Goal: Task Accomplishment & Management: Complete application form

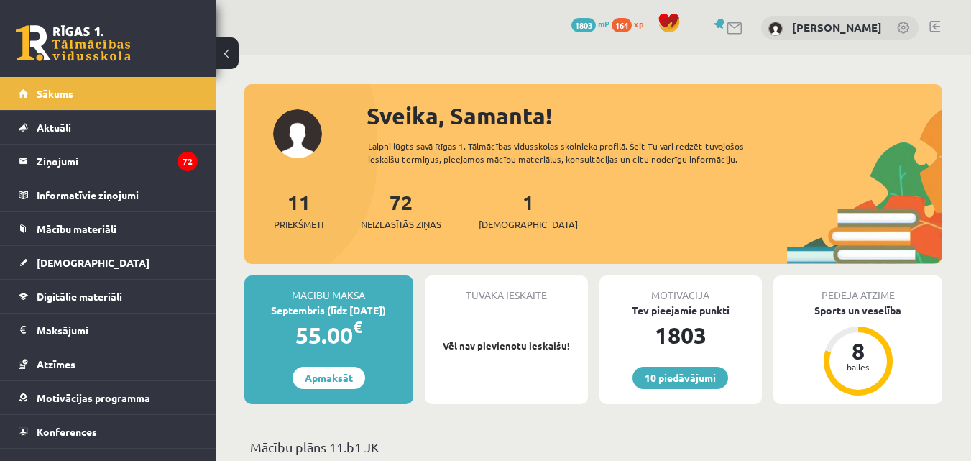
click at [78, 257] on span "[DEMOGRAPHIC_DATA]" at bounding box center [93, 262] width 113 height 13
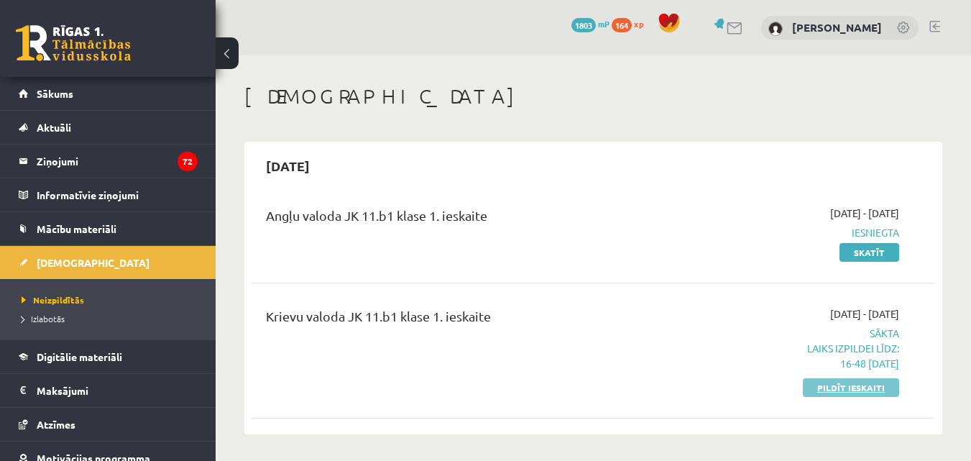
click at [832, 387] on link "Pildīt ieskaiti" at bounding box center [851, 387] width 96 height 19
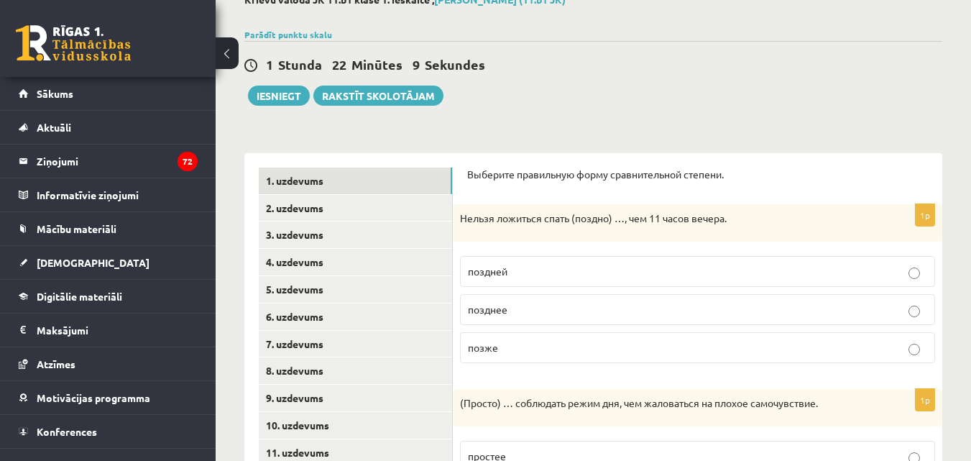
scroll to position [101, 0]
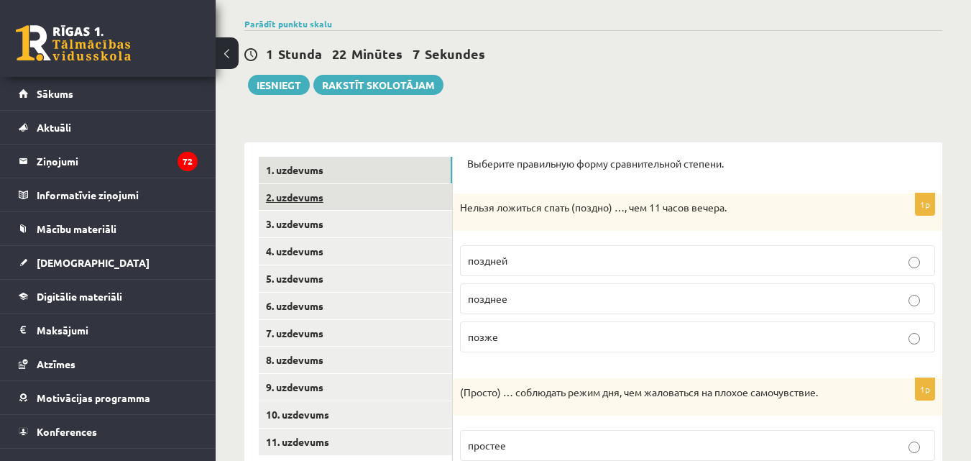
click at [418, 192] on link "2. uzdevums" at bounding box center [355, 197] width 193 height 27
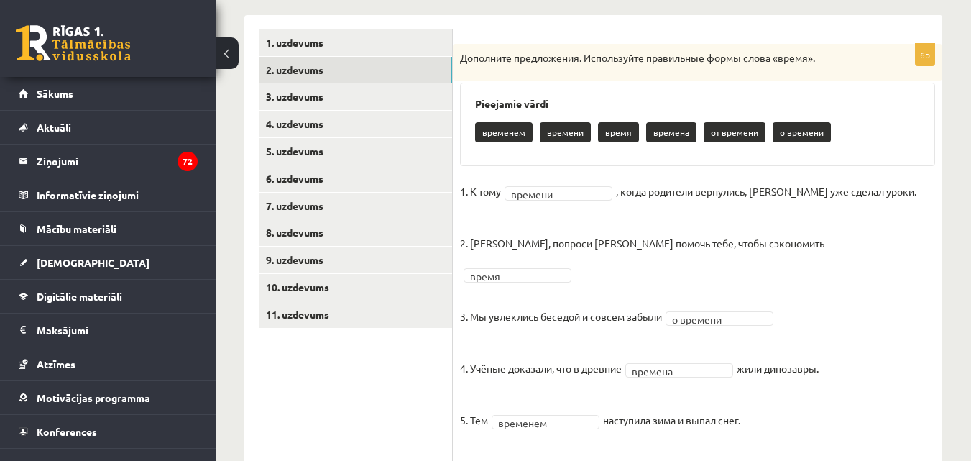
scroll to position [288, 0]
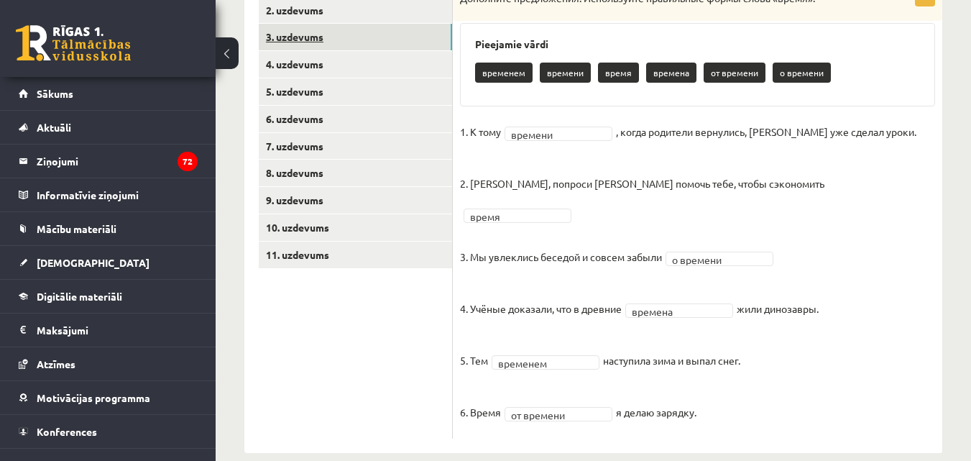
click at [396, 46] on link "3. uzdevums" at bounding box center [355, 37] width 193 height 27
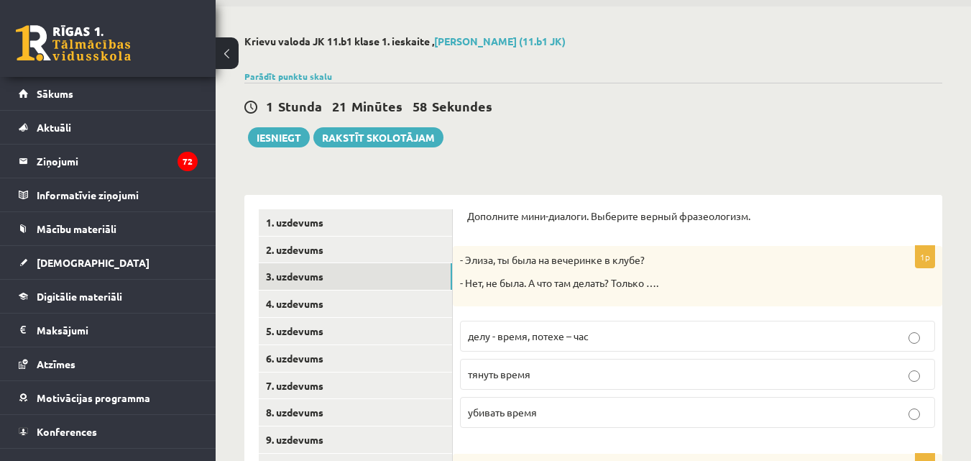
scroll to position [52, 0]
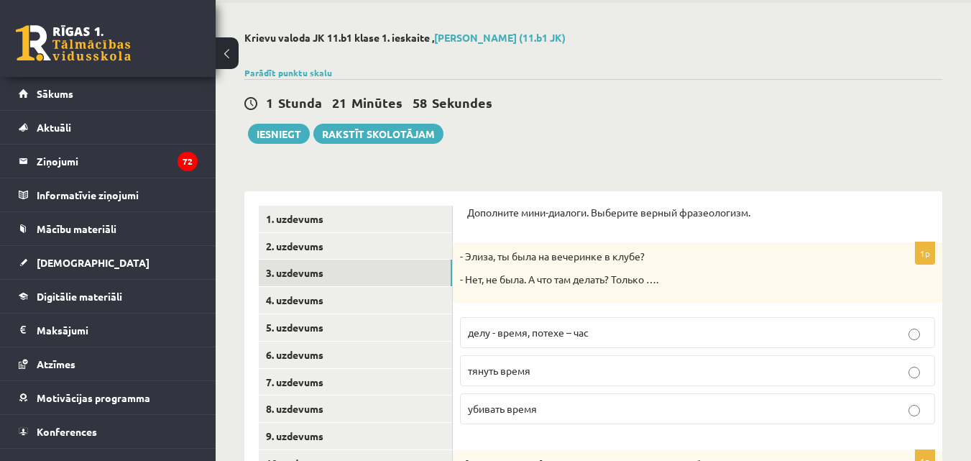
drag, startPoint x: 946, startPoint y: 109, endPoint x: 933, endPoint y: 124, distance: 19.9
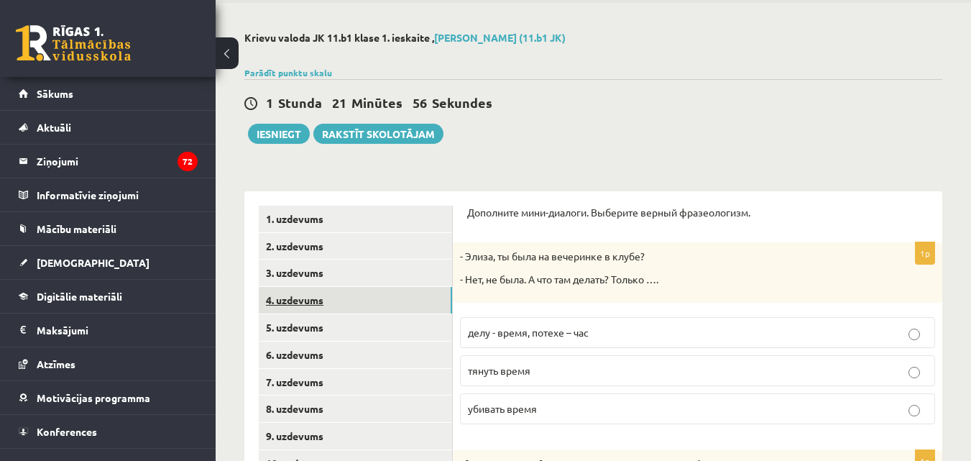
click at [390, 296] on link "4. uzdevums" at bounding box center [355, 300] width 193 height 27
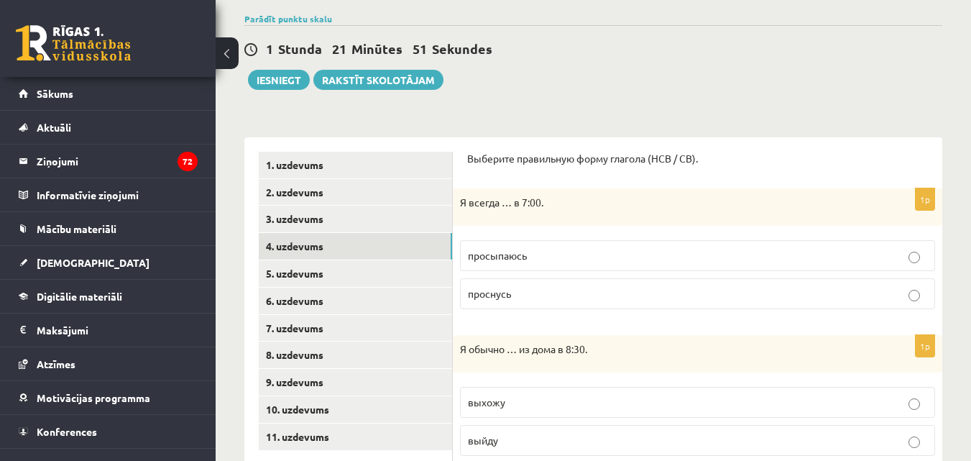
scroll to position [104, 0]
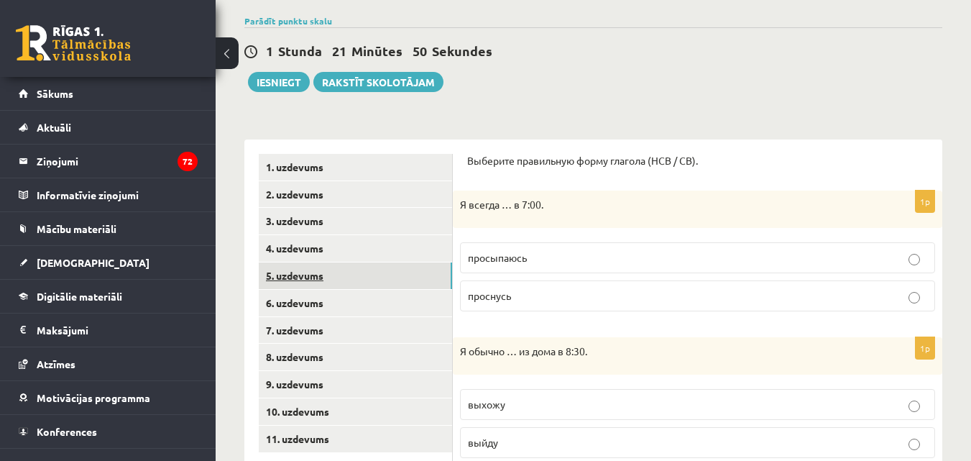
click at [288, 267] on link "5. uzdevums" at bounding box center [355, 275] width 193 height 27
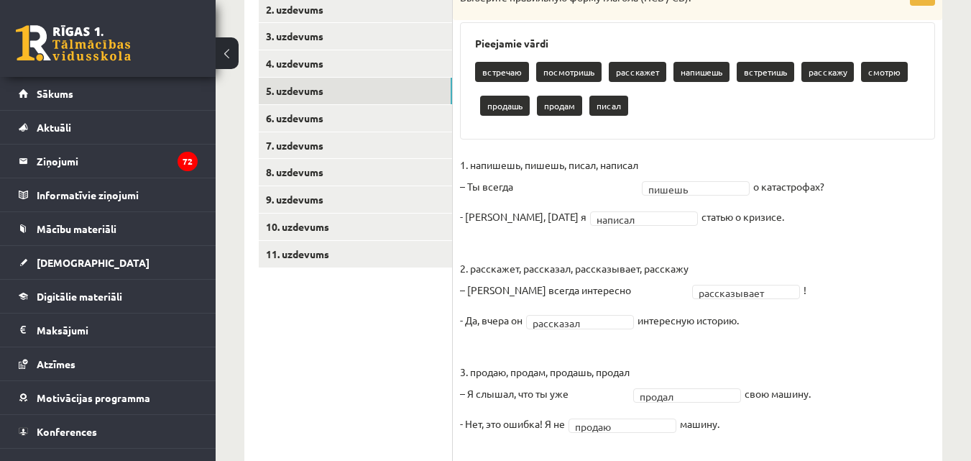
scroll to position [288, 0]
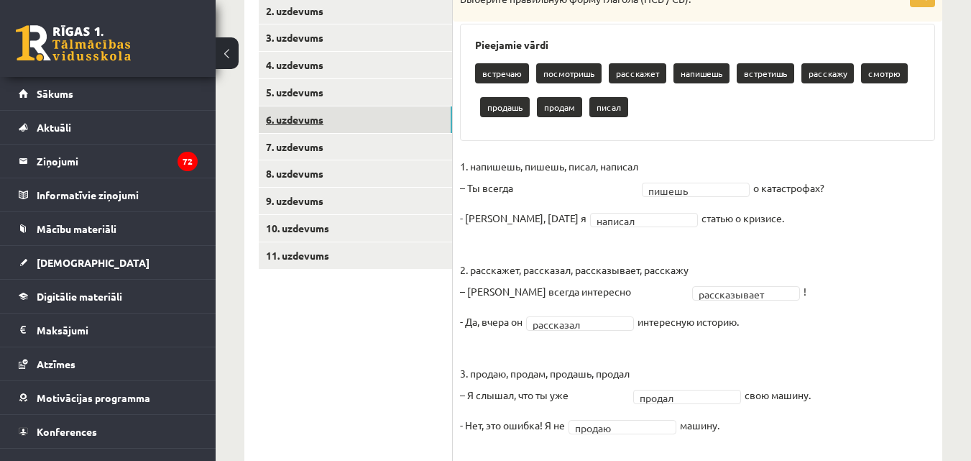
click at [412, 131] on link "6. uzdevums" at bounding box center [355, 119] width 193 height 27
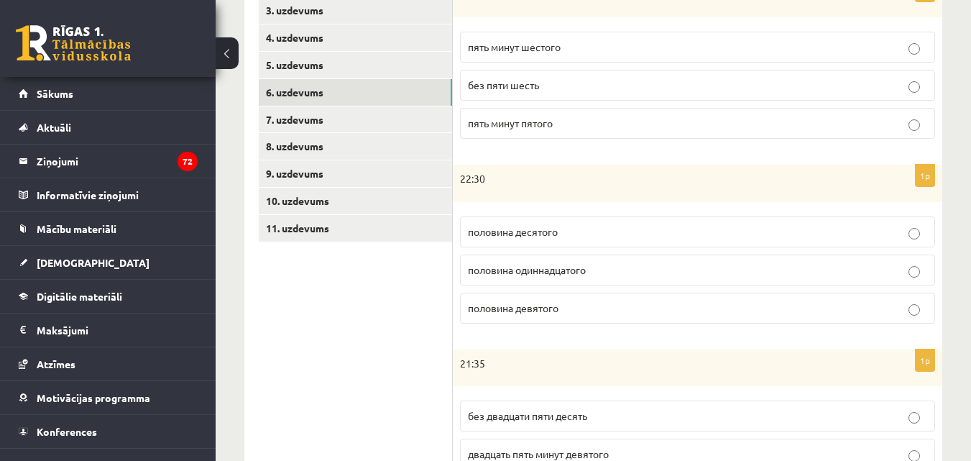
scroll to position [313, 0]
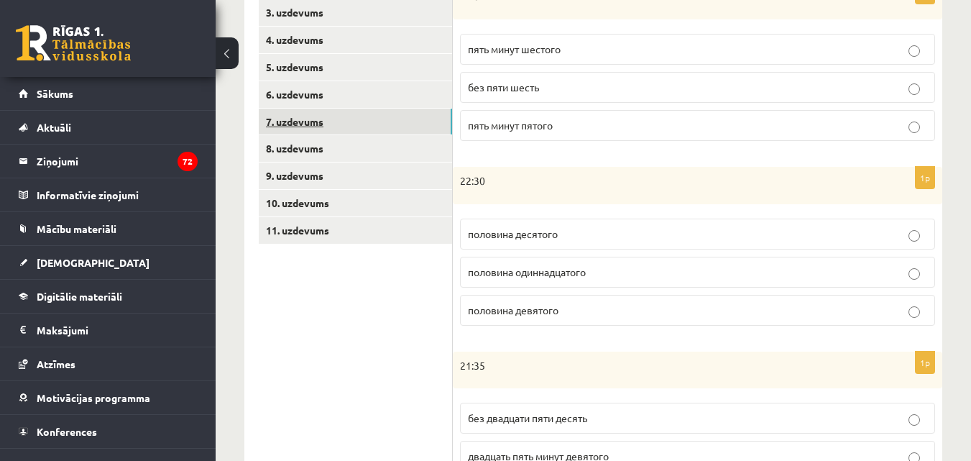
click at [394, 127] on link "7. uzdevums" at bounding box center [355, 122] width 193 height 27
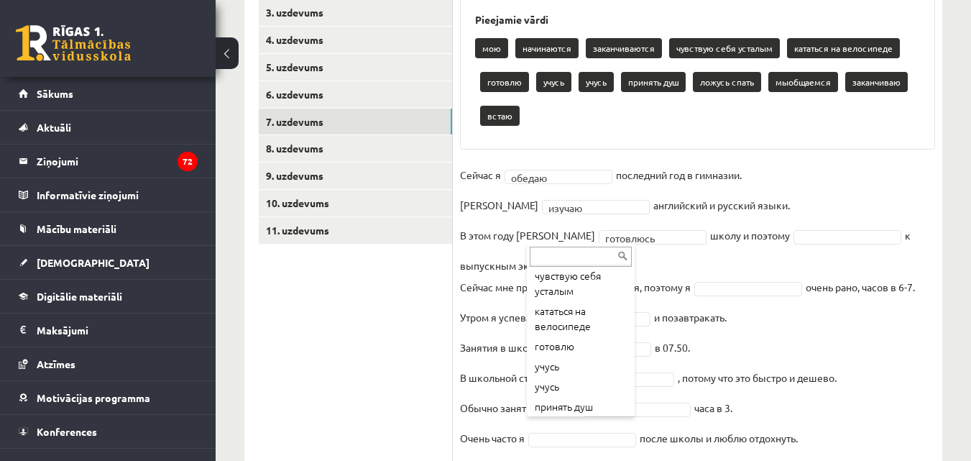
scroll to position [86, 0]
click at [619, 359] on fieldset "Сейчас я обедаю ****** последний год в гимназии. Я изучаю ****** английский и р…" at bounding box center [697, 397] width 475 height 466
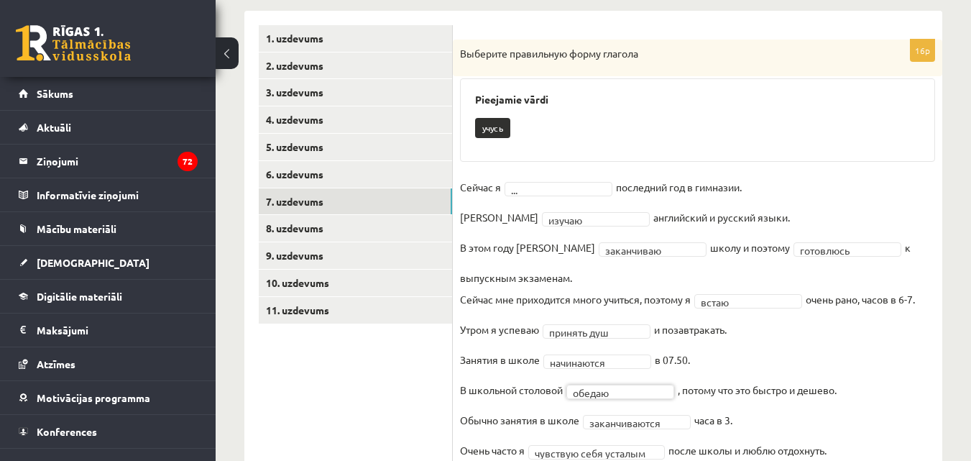
scroll to position [229, 0]
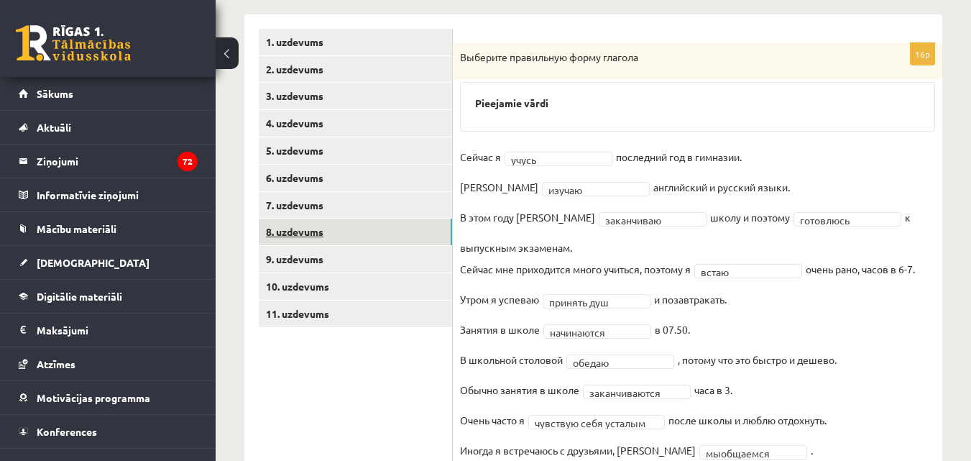
click at [361, 229] on link "8. uzdevums" at bounding box center [355, 232] width 193 height 27
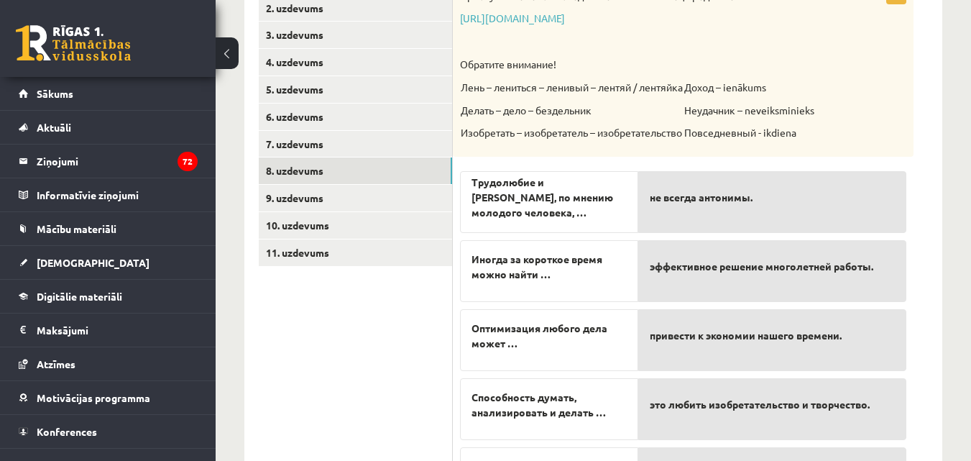
scroll to position [390, 0]
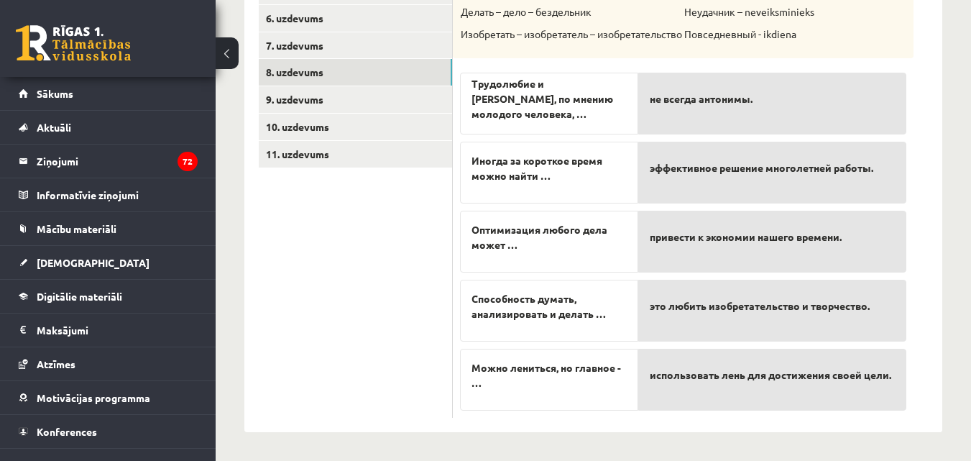
click at [750, 341] on div "не всегда антонимы. эффективное решение многолетней работы. привести к экономии…" at bounding box center [772, 237] width 268 height 345
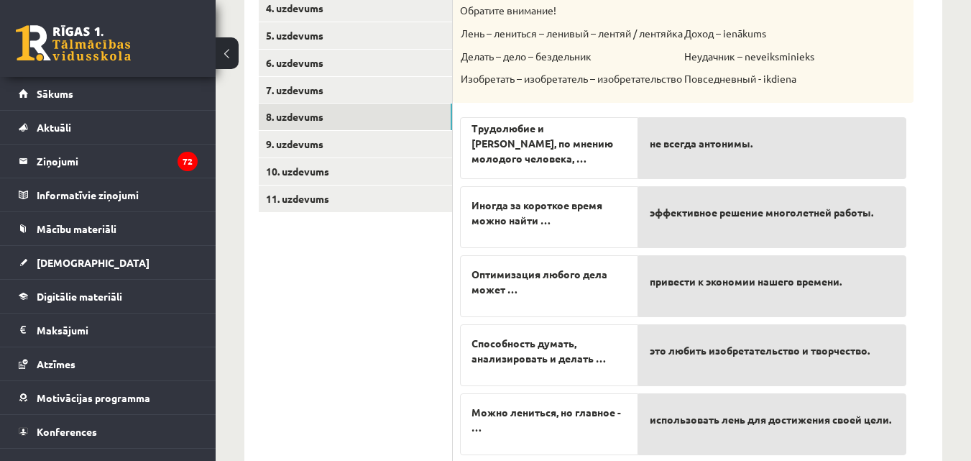
scroll to position [341, 0]
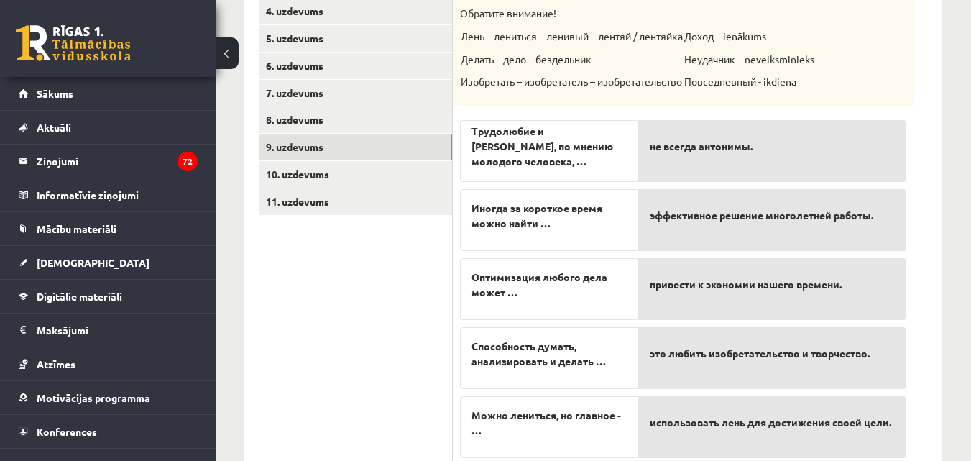
click at [398, 144] on link "9. uzdevums" at bounding box center [355, 147] width 193 height 27
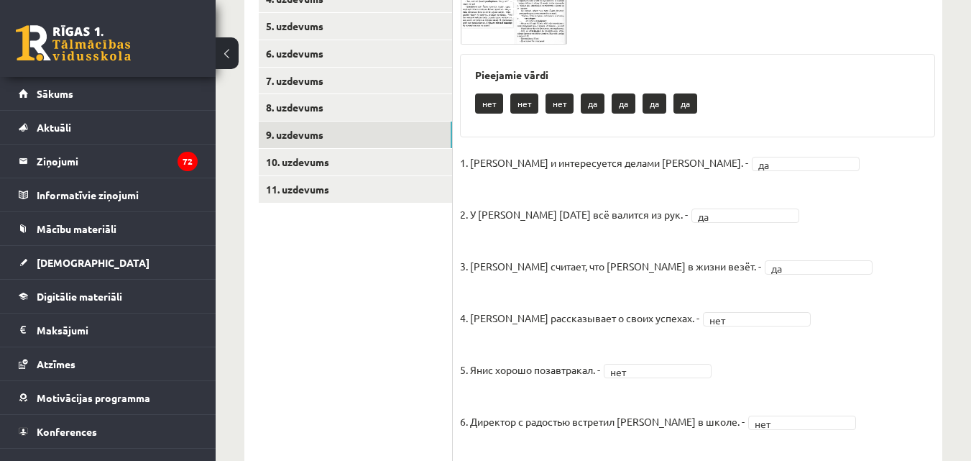
scroll to position [344, 0]
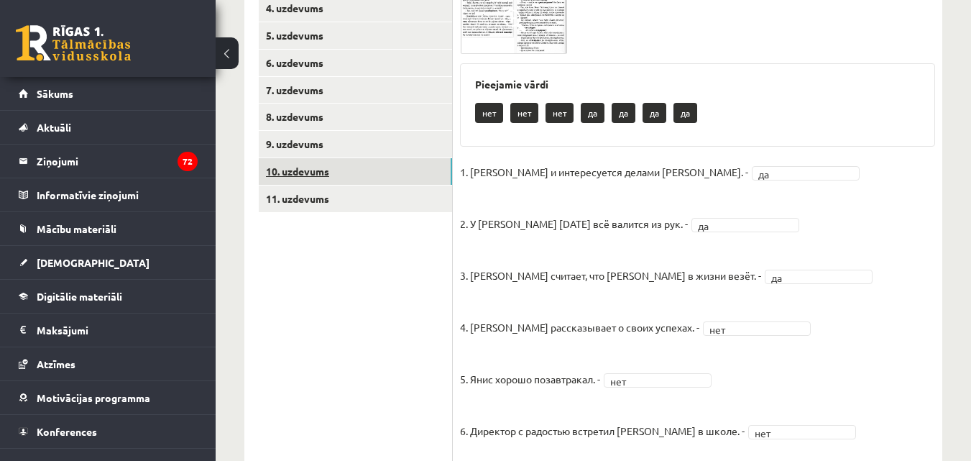
click at [387, 183] on link "10. uzdevums" at bounding box center [355, 171] width 193 height 27
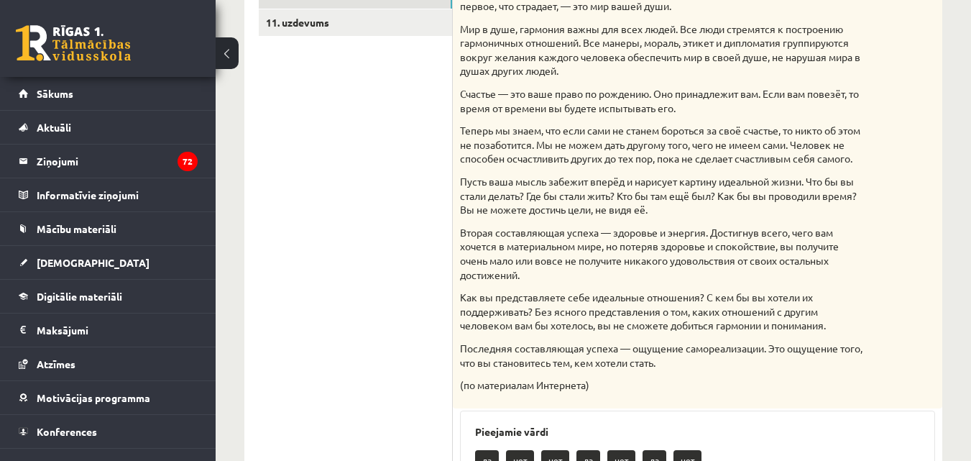
scroll to position [372, 0]
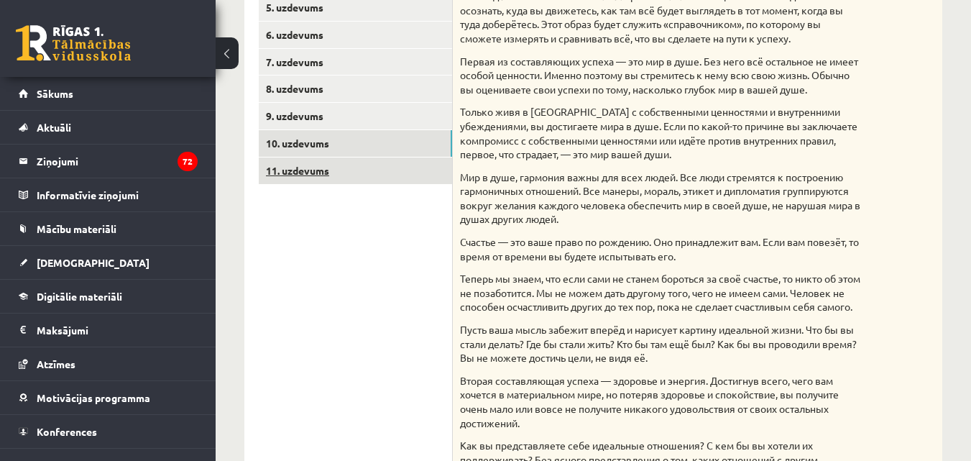
click at [368, 178] on link "11. uzdevums" at bounding box center [355, 170] width 193 height 27
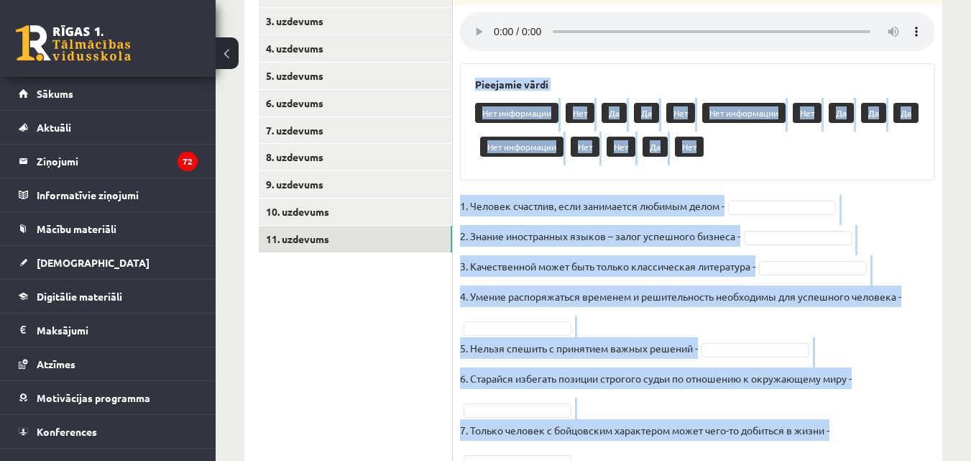
scroll to position [366, 0]
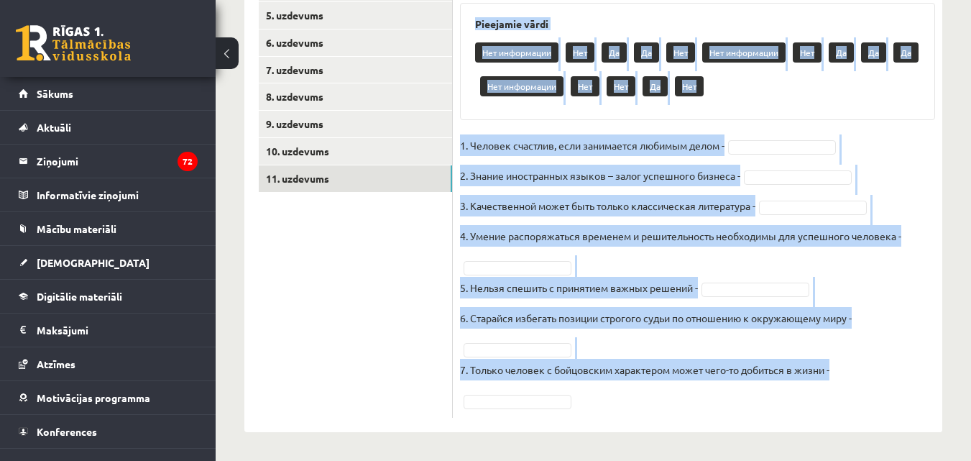
drag, startPoint x: 472, startPoint y: 147, endPoint x: 713, endPoint y: 413, distance: 359.8
click at [720, 428] on div "7p Прослушайте текст и отметьте верные утверждения Pieejamie vārdi Нет информац…" at bounding box center [698, 155] width 490 height 553
copy div "Pieejamie vārdi Нет информации Нет Да Да Нет Нет информации Нет Да Да Да Нет ин…"
click at [917, 149] on fieldset "1. Человек счастлив, если занимается любимым делом - 2. Знание иностранных язык…" at bounding box center [697, 272] width 475 height 276
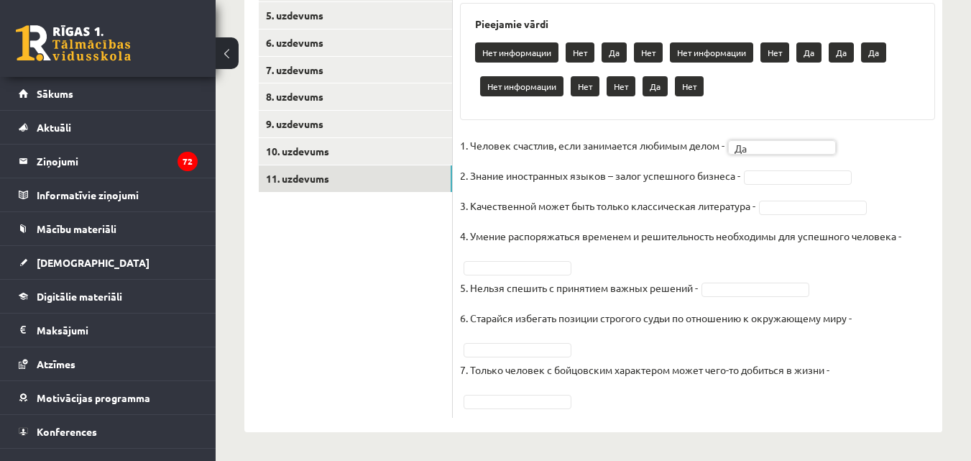
click at [781, 184] on fieldset "1. Человек счастлив, если занимается любимым делом - Да ** 2. Знание иностранны…" at bounding box center [697, 272] width 475 height 276
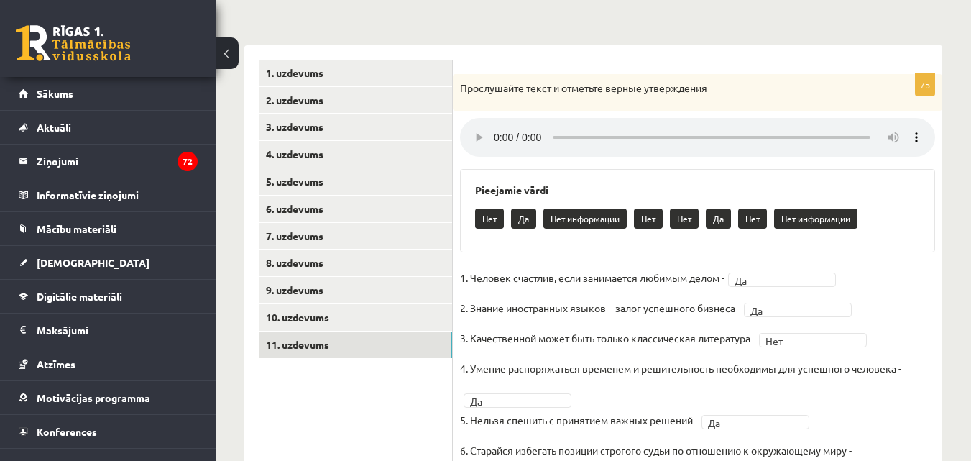
scroll to position [196, 0]
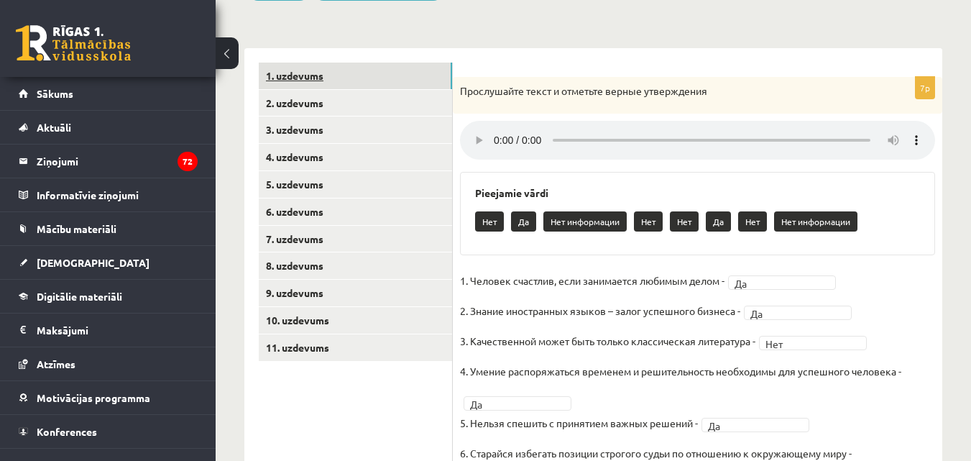
click at [336, 79] on link "1. uzdevums" at bounding box center [355, 76] width 193 height 27
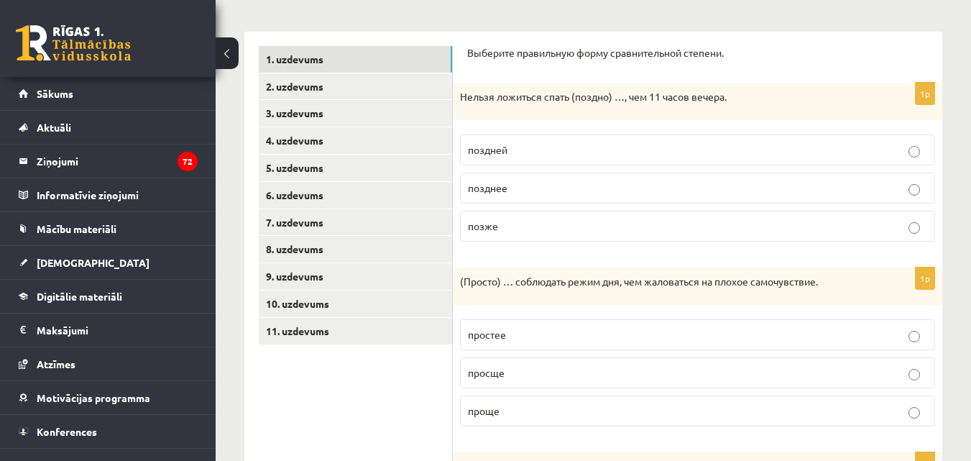
scroll to position [189, 0]
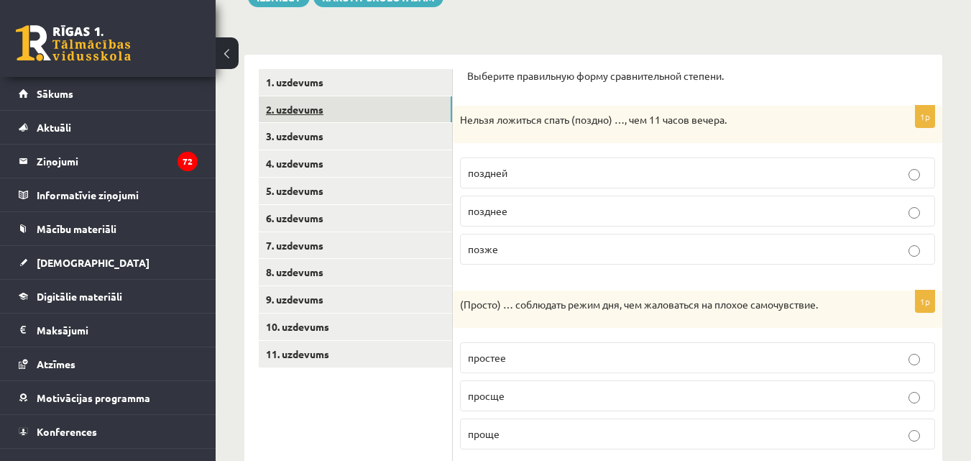
click at [333, 121] on link "2. uzdevums" at bounding box center [355, 109] width 193 height 27
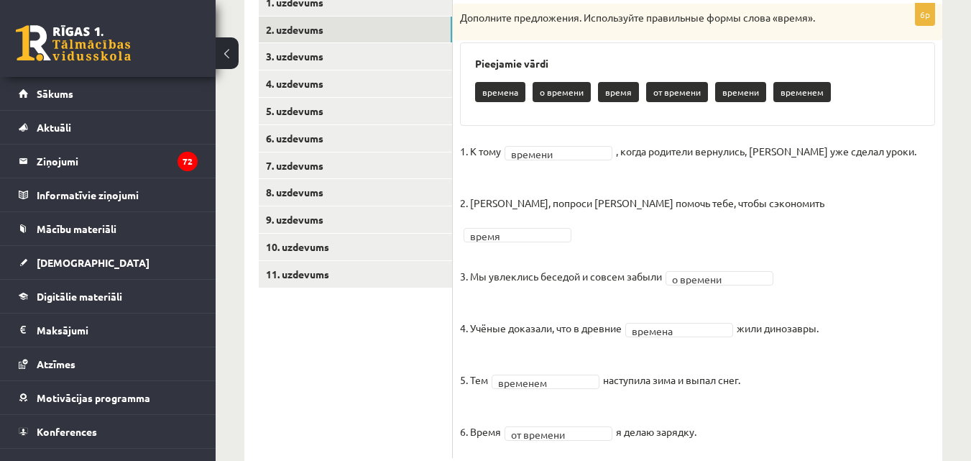
scroll to position [288, 0]
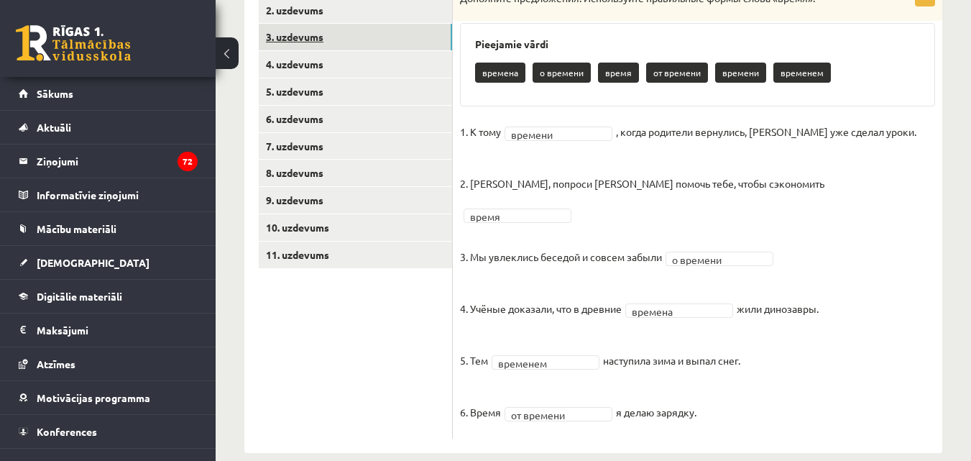
click at [280, 24] on link "3. uzdevums" at bounding box center [355, 37] width 193 height 27
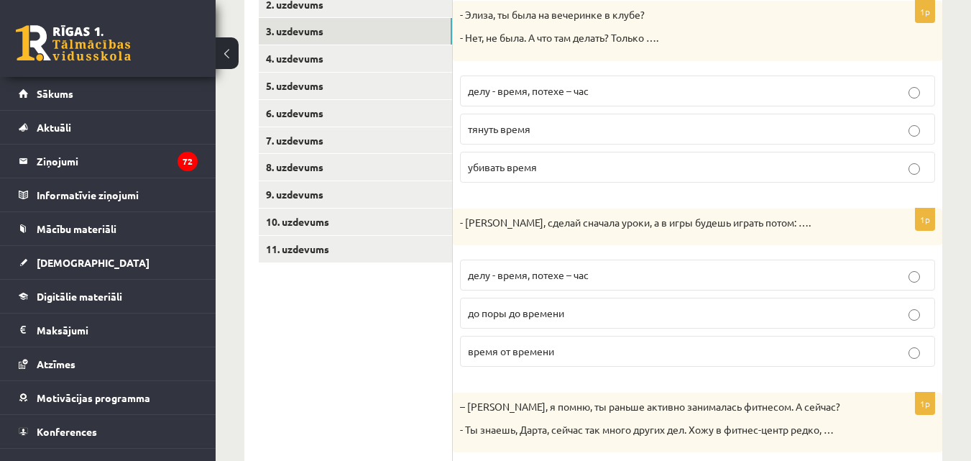
scroll to position [250, 0]
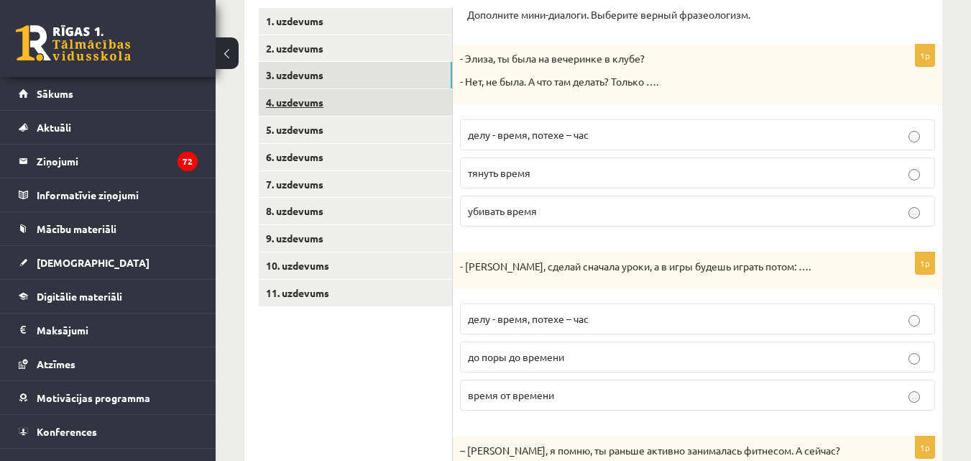
click at [375, 106] on link "4. uzdevums" at bounding box center [355, 102] width 193 height 27
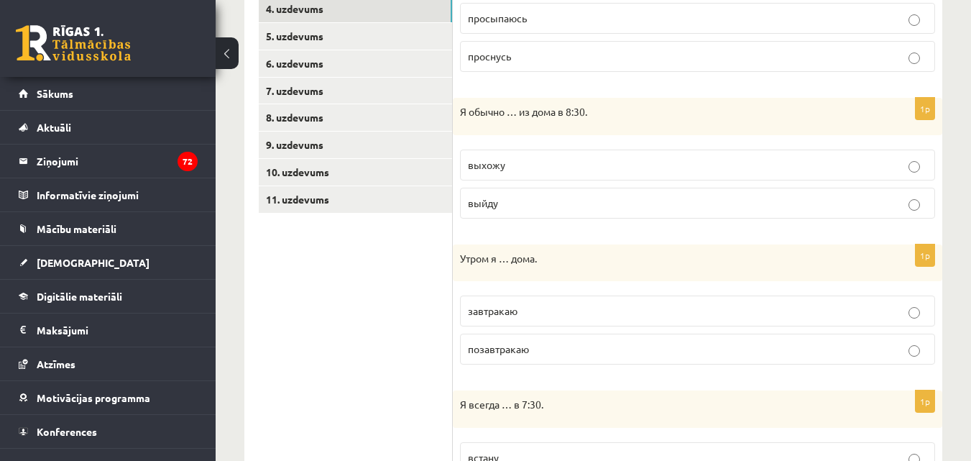
scroll to position [339, 0]
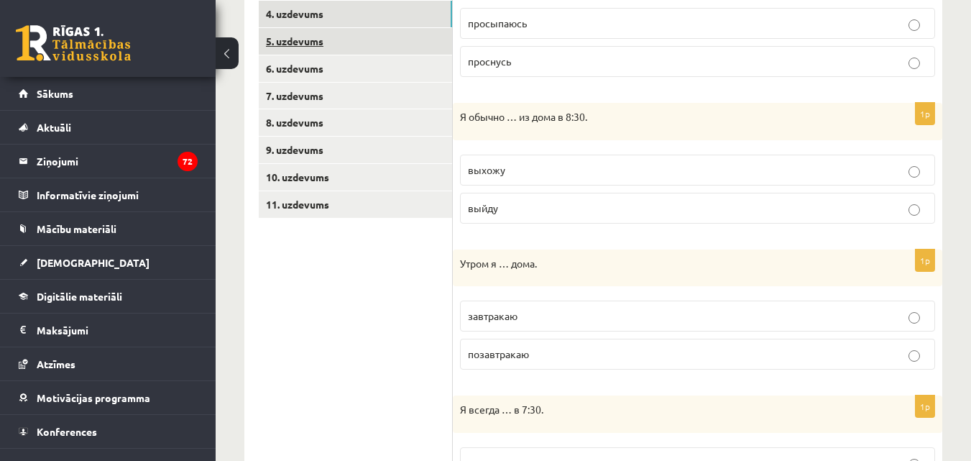
click at [382, 37] on link "5. uzdevums" at bounding box center [355, 41] width 193 height 27
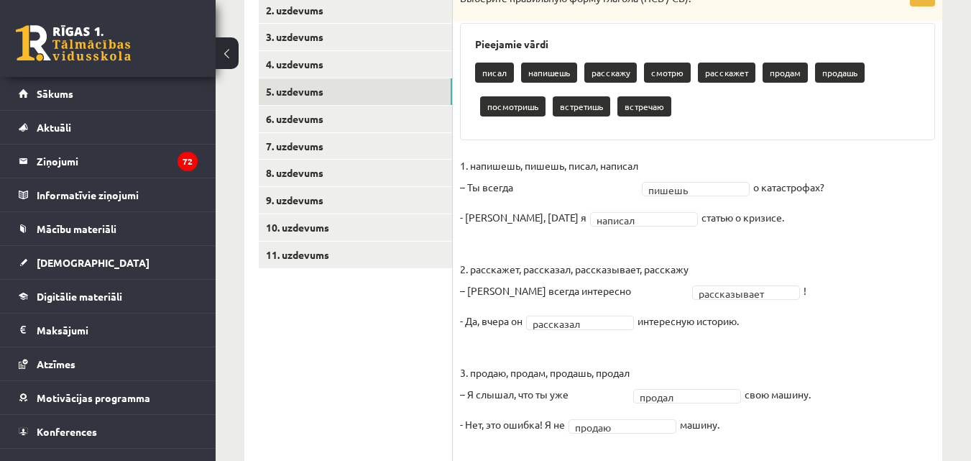
scroll to position [255, 0]
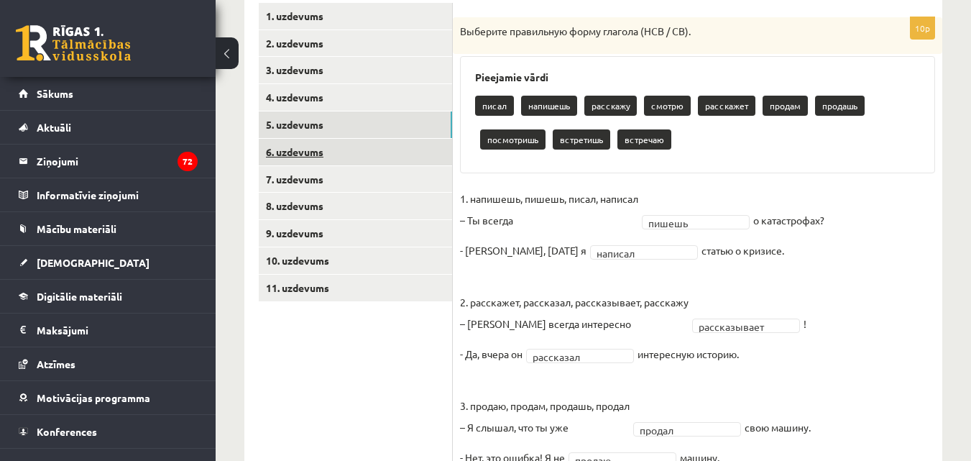
click at [351, 140] on link "6. uzdevums" at bounding box center [355, 152] width 193 height 27
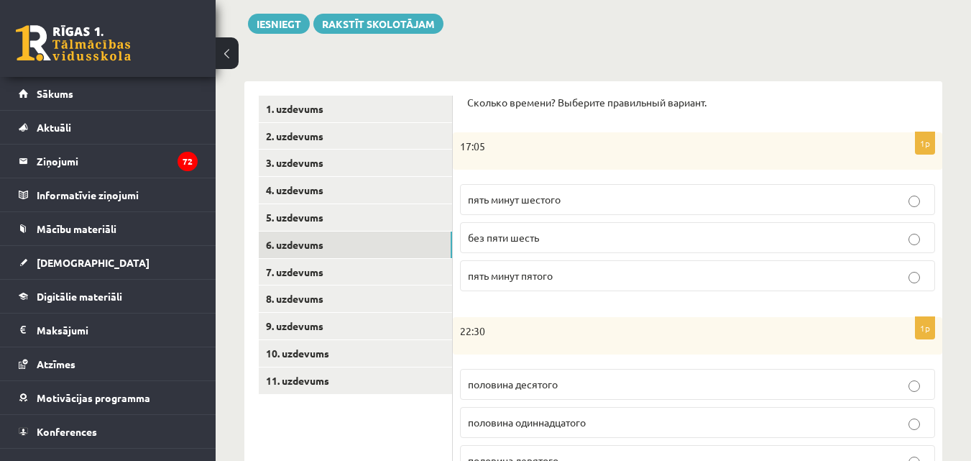
scroll to position [142, 0]
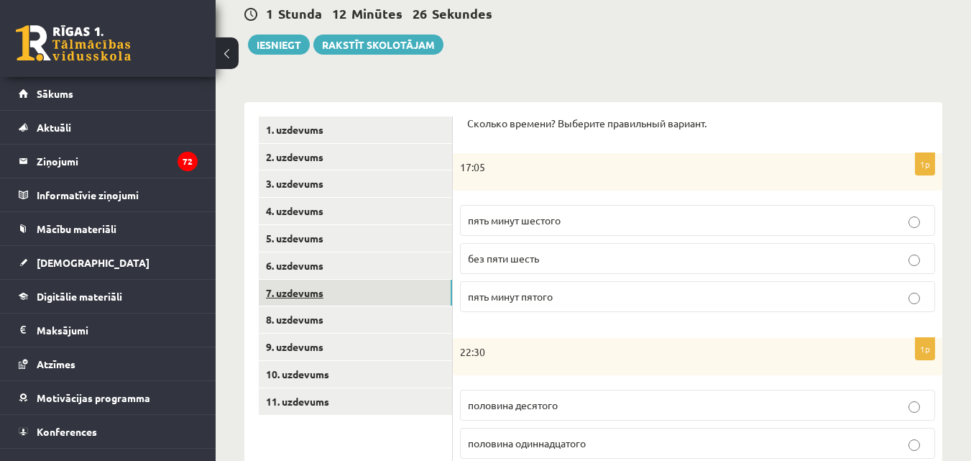
click at [377, 290] on link "7. uzdevums" at bounding box center [355, 293] width 193 height 27
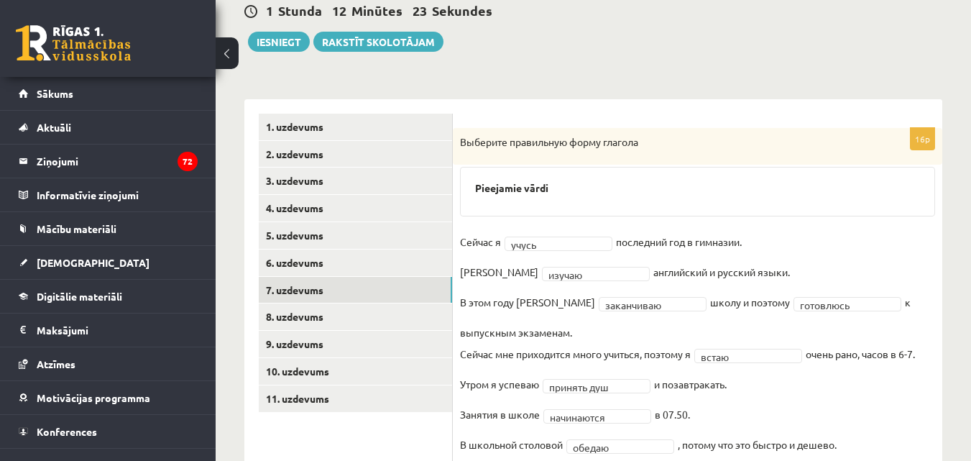
scroll to position [356, 0]
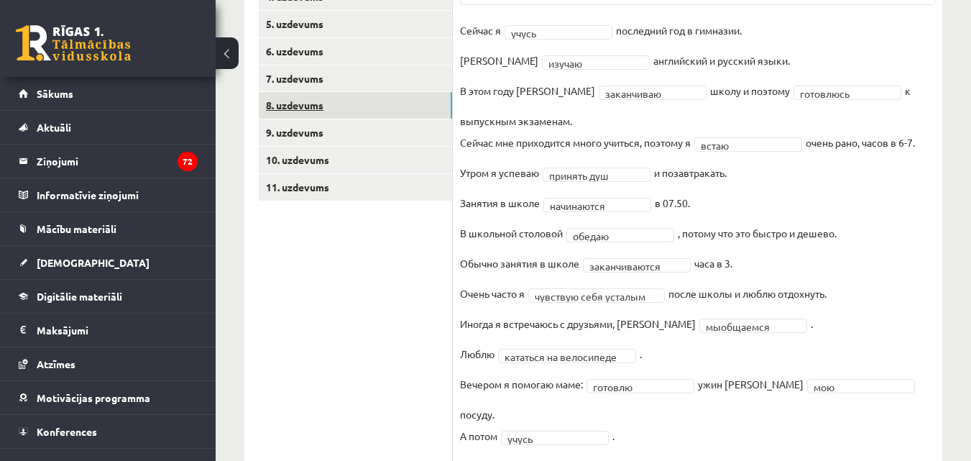
click at [380, 100] on link "8. uzdevums" at bounding box center [355, 105] width 193 height 27
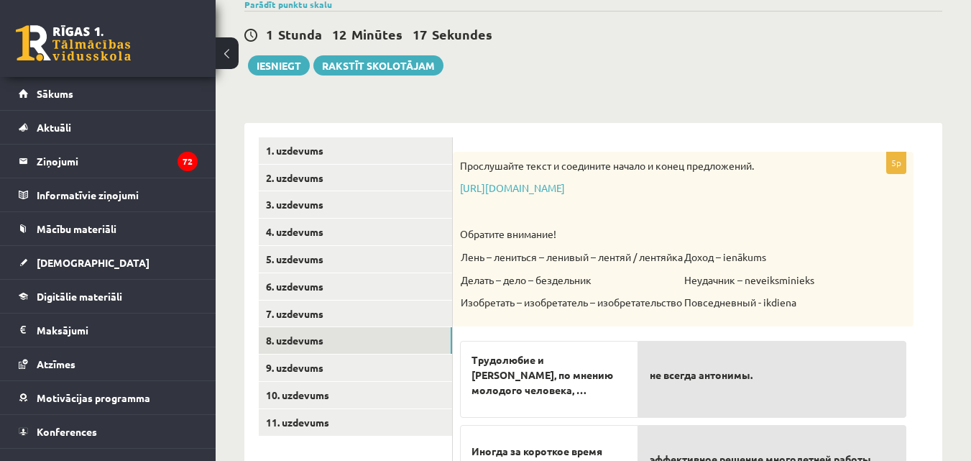
scroll to position [81, 0]
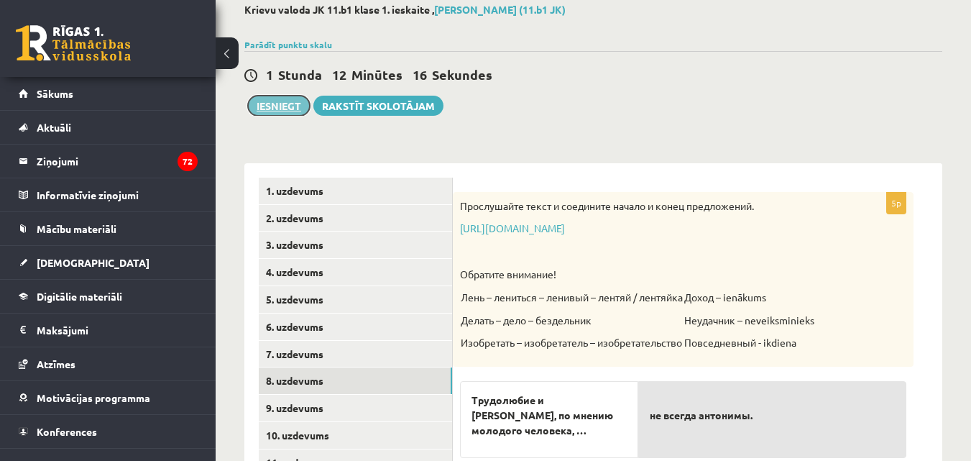
click at [285, 106] on button "Iesniegt" at bounding box center [279, 106] width 62 height 20
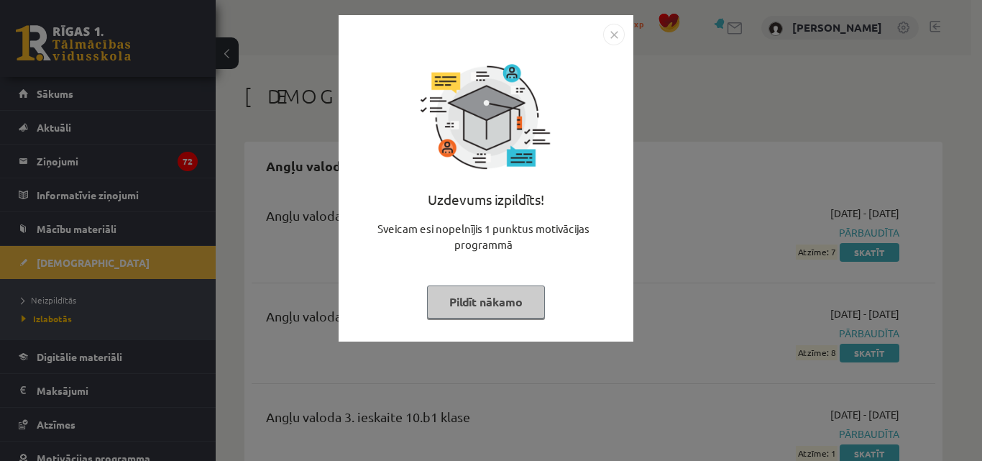
click at [509, 297] on button "Pildīt nākamo" at bounding box center [486, 301] width 118 height 33
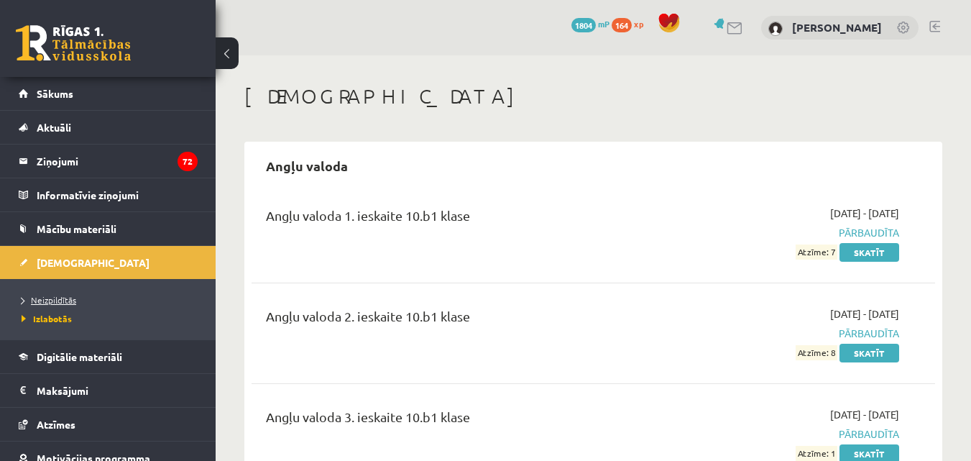
click at [59, 299] on span "Neizpildītās" at bounding box center [49, 300] width 55 height 12
